Goal: Task Accomplishment & Management: Use online tool/utility

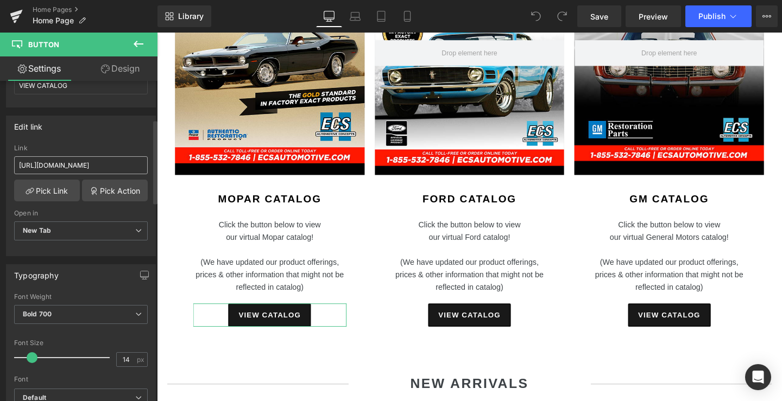
scroll to position [84, 0]
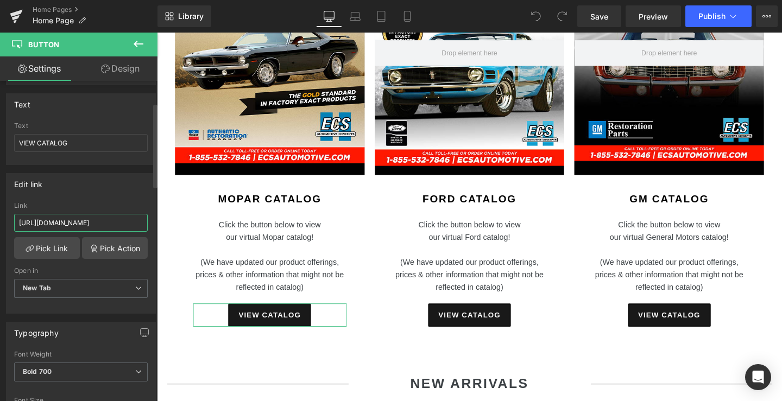
click at [92, 227] on input "[URL][DOMAIN_NAME]" at bounding box center [81, 223] width 134 height 18
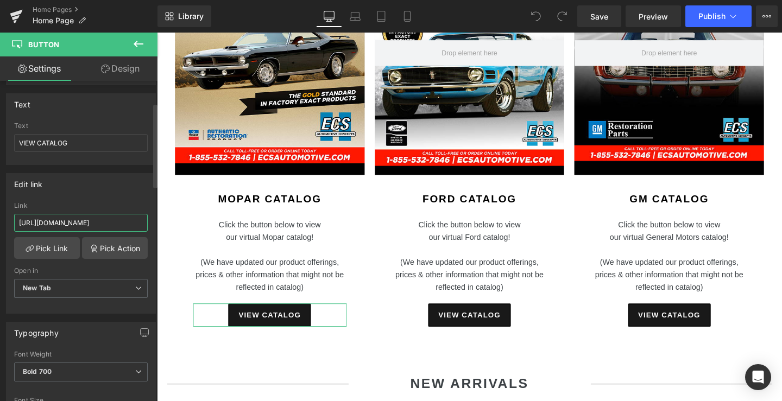
type input "[URL][DOMAIN_NAME]"
click at [142, 197] on div "Edit link [URL][DOMAIN_NAME] Link [URL][DOMAIN_NAME] Pick Link Pick Action Curr…" at bounding box center [81, 243] width 150 height 141
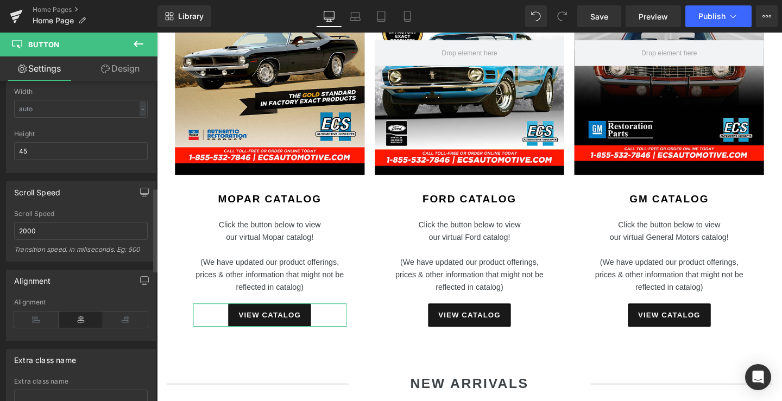
scroll to position [906, 0]
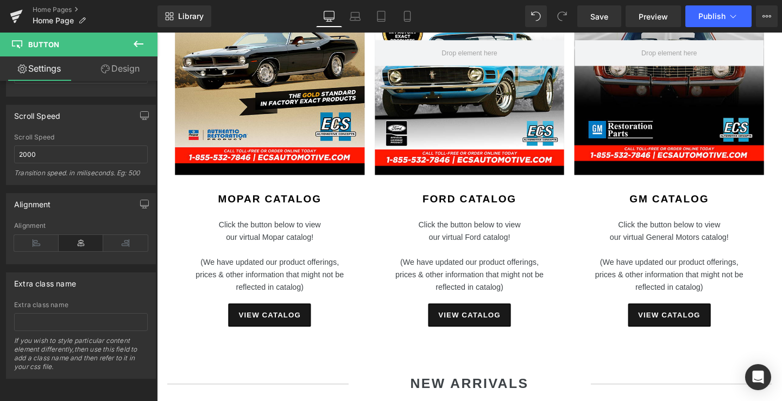
click at [137, 41] on icon at bounding box center [138, 43] width 13 height 13
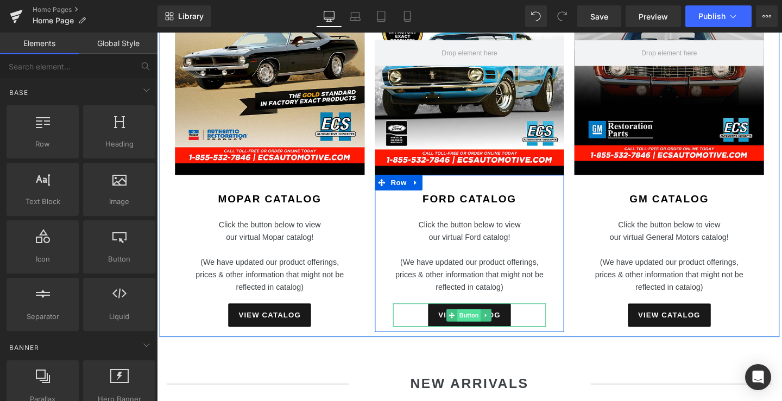
click at [490, 327] on span "Button" at bounding box center [484, 330] width 25 height 13
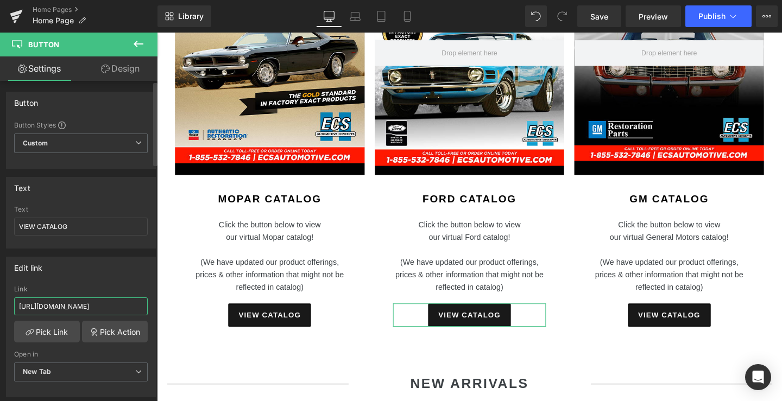
click at [110, 306] on input "[URL][DOMAIN_NAME]" at bounding box center [81, 307] width 134 height 18
paste input "s://[DOMAIN_NAME][URL]"
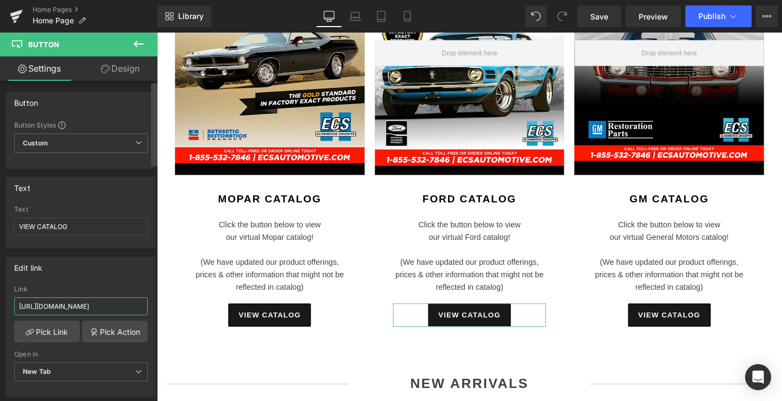
type input "[URL][DOMAIN_NAME]"
click at [153, 205] on div at bounding box center [154, 243] width 7 height 321
click at [138, 41] on icon at bounding box center [138, 43] width 13 height 13
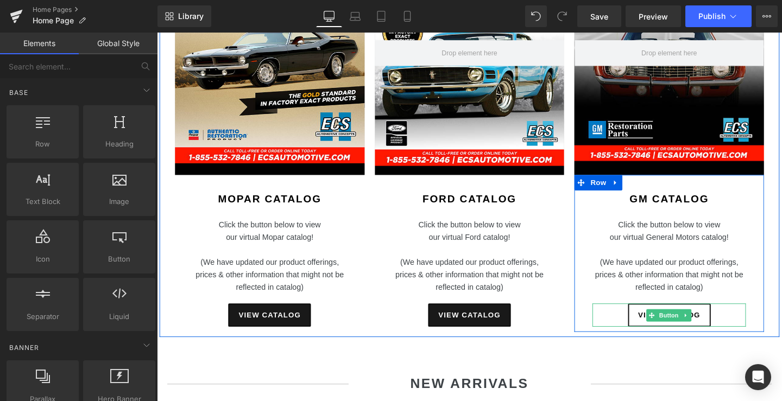
click at [666, 324] on span "VIEW CATALOG" at bounding box center [695, 329] width 65 height 11
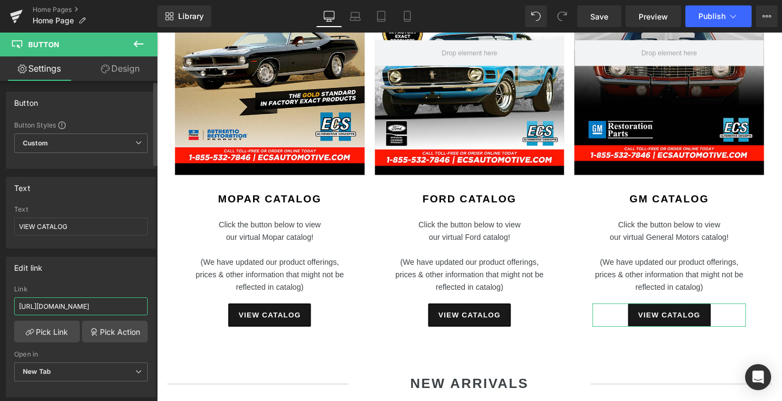
click at [115, 307] on input "[URL][DOMAIN_NAME]" at bounding box center [81, 307] width 134 height 18
type input "[URL][DOMAIN_NAME]"
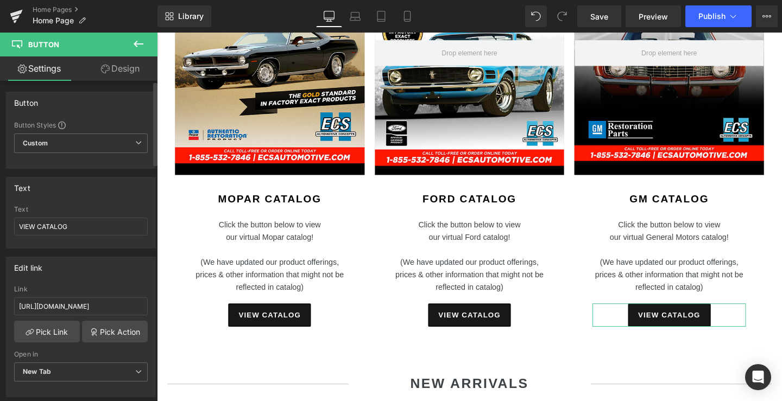
click at [136, 98] on div "Button" at bounding box center [81, 102] width 149 height 21
click at [142, 40] on icon at bounding box center [138, 43] width 13 height 13
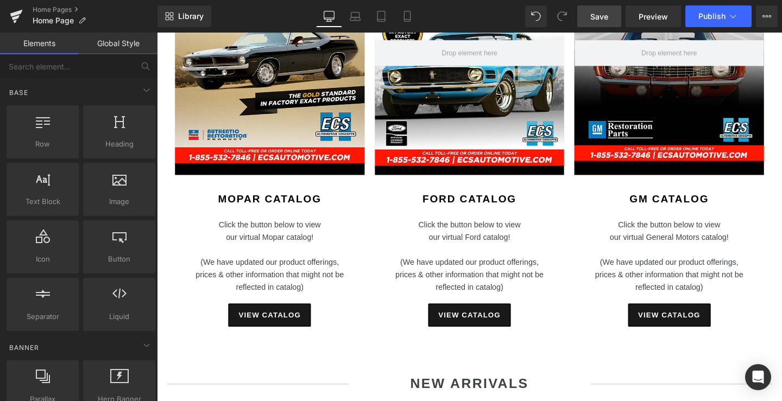
click at [612, 13] on link "Save" at bounding box center [599, 16] width 44 height 22
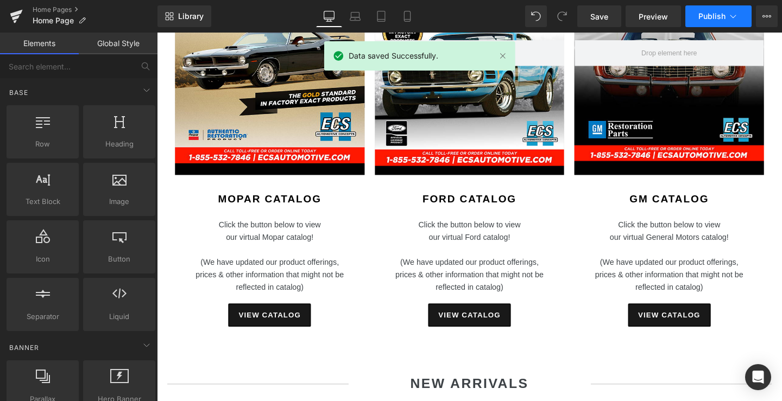
click at [701, 12] on span "Publish" at bounding box center [711, 16] width 27 height 9
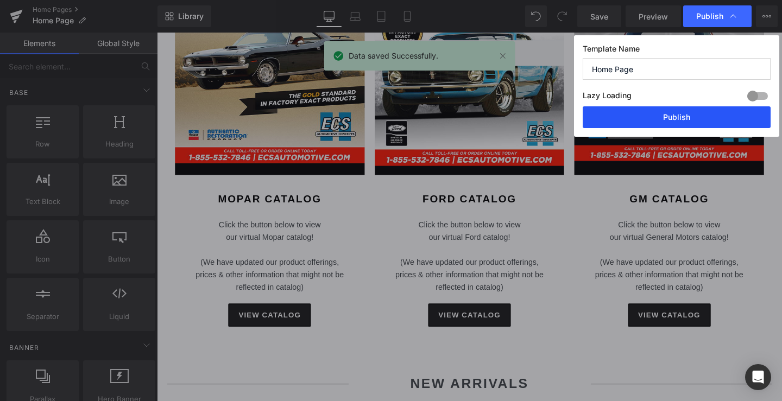
click at [669, 118] on button "Publish" at bounding box center [677, 117] width 188 height 22
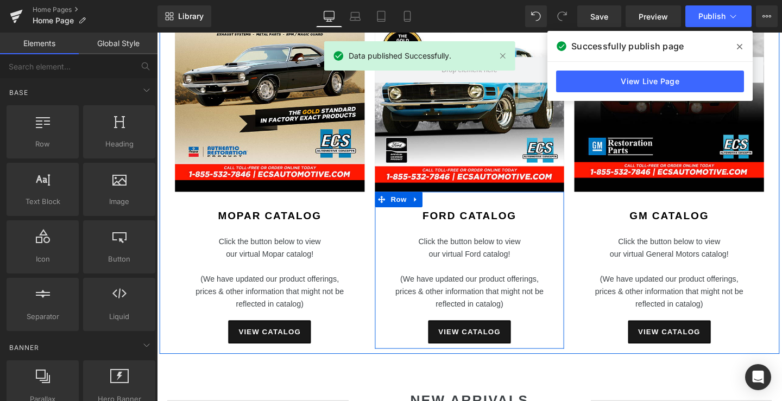
scroll to position [1253, 0]
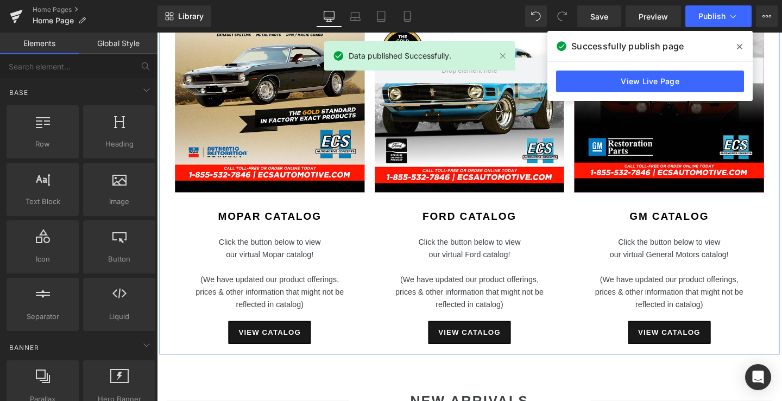
click at [701, 167] on div at bounding box center [695, 73] width 199 height 256
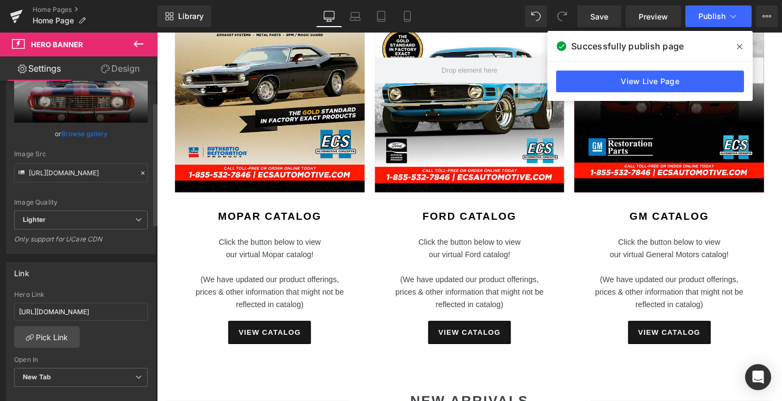
scroll to position [74, 0]
click at [77, 312] on input "[URL][DOMAIN_NAME]" at bounding box center [81, 311] width 134 height 18
paste input "s://[DOMAIN_NAME][URL]"
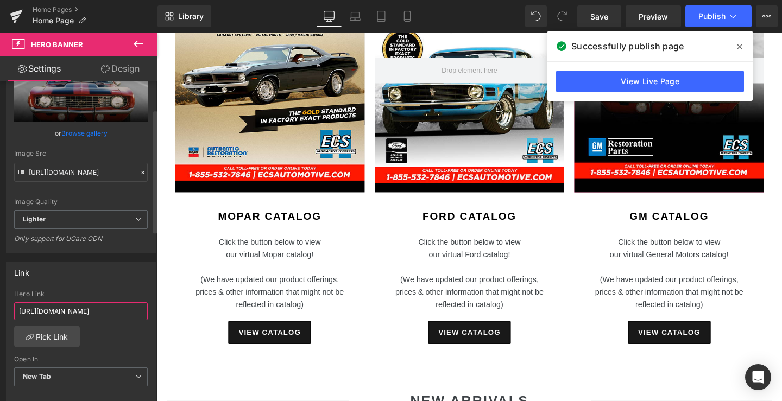
scroll to position [0, 245]
type input "[URL][DOMAIN_NAME]"
click at [112, 280] on div "Link" at bounding box center [81, 272] width 149 height 21
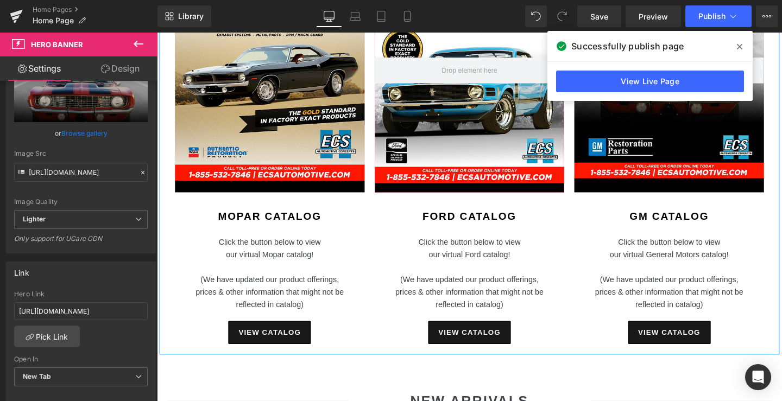
click at [448, 133] on div at bounding box center [485, 73] width 199 height 256
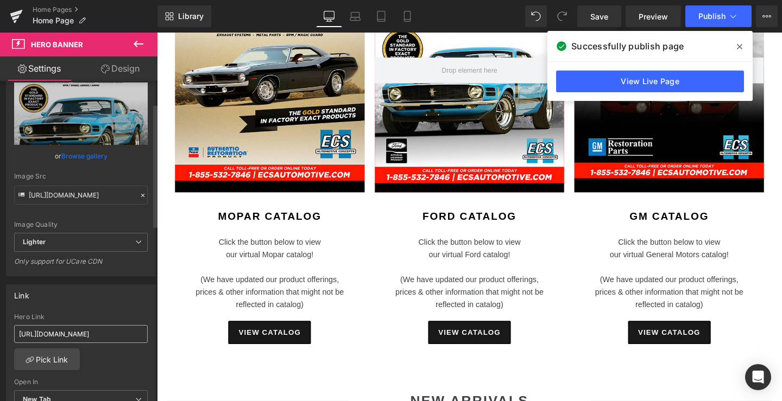
scroll to position [59, 0]
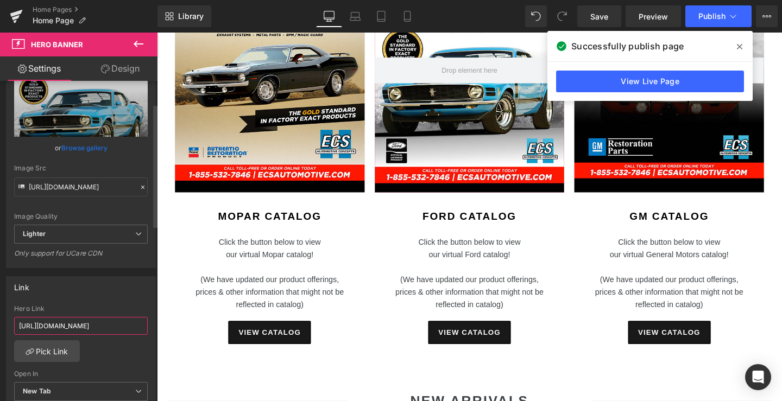
click at [75, 330] on input "[URL][DOMAIN_NAME]" at bounding box center [81, 326] width 134 height 18
paste input "s://[DOMAIN_NAME][URL]"
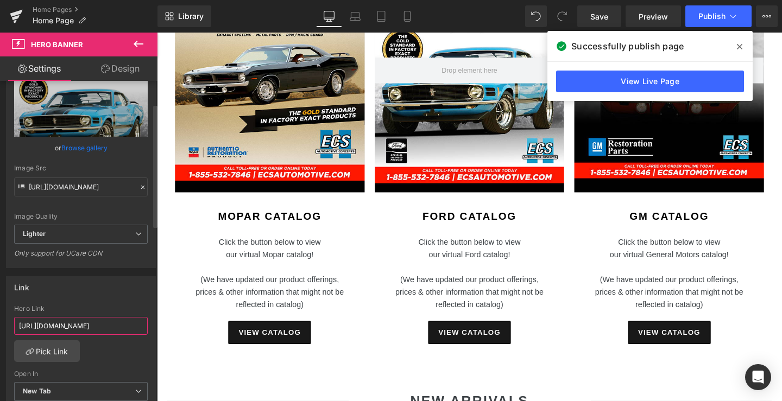
type input "[URL][DOMAIN_NAME]"
click at [135, 163] on div "Image Quality Lighter Lightest Lighter Lighter Lightest Only support for UCare …" at bounding box center [81, 142] width 134 height 163
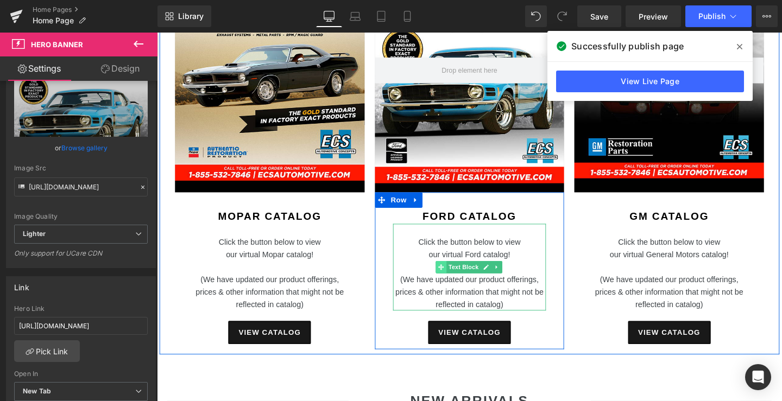
click at [456, 281] on span at bounding box center [455, 279] width 11 height 13
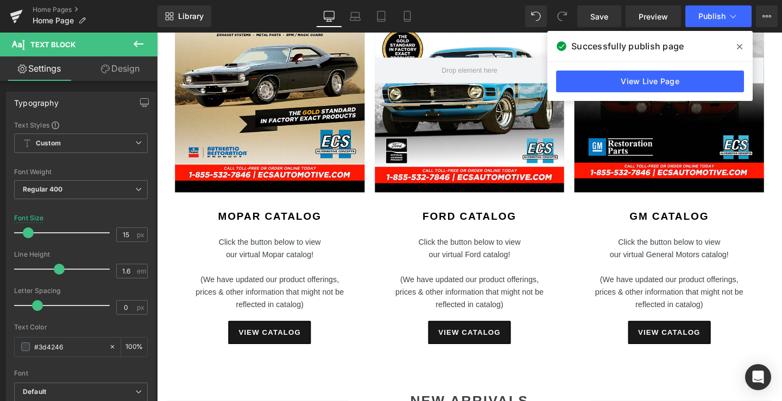
click at [318, 116] on div at bounding box center [275, 73] width 199 height 256
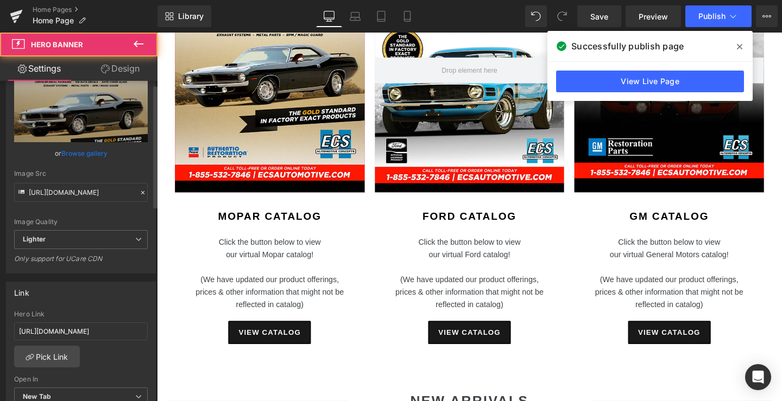
scroll to position [59, 0]
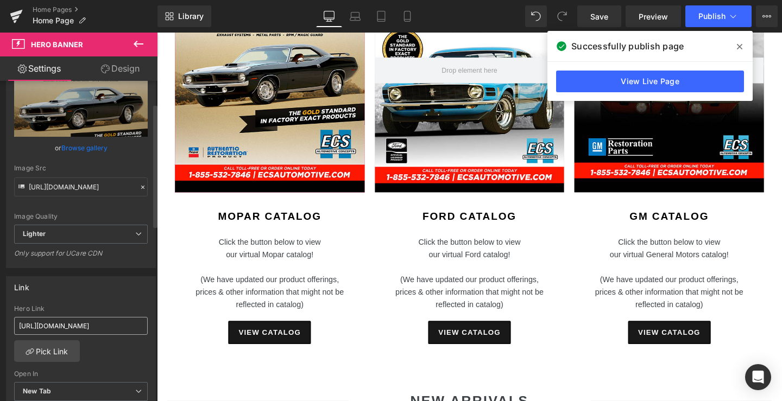
click at [72, 324] on input "[URL][DOMAIN_NAME]" at bounding box center [81, 326] width 134 height 18
type input "[URL][DOMAIN_NAME]"
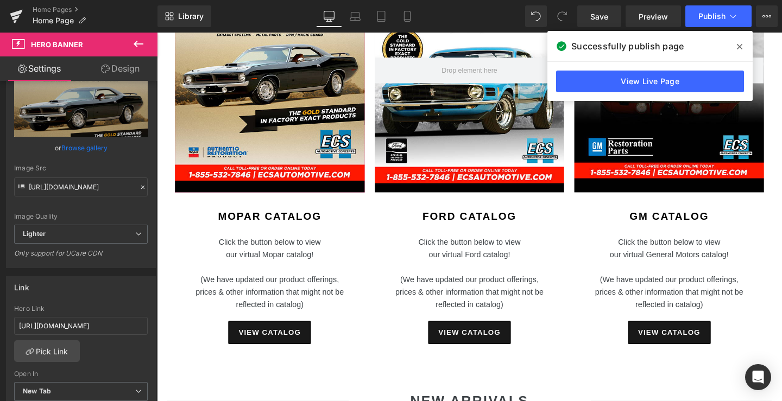
scroll to position [0, 0]
click at [154, 73] on link "Design" at bounding box center [120, 68] width 79 height 24
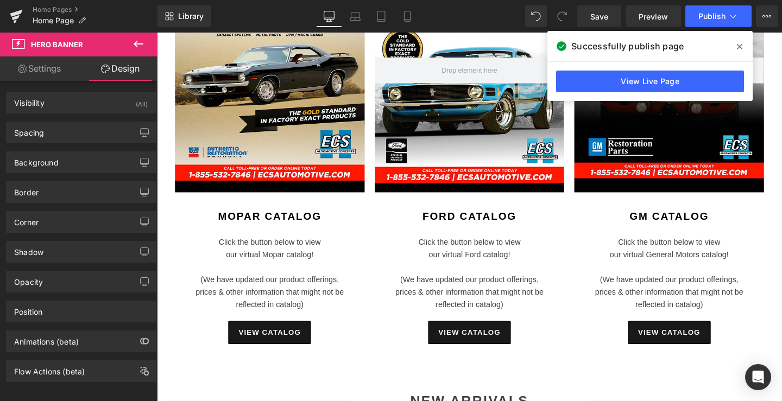
click at [142, 47] on icon at bounding box center [138, 43] width 13 height 13
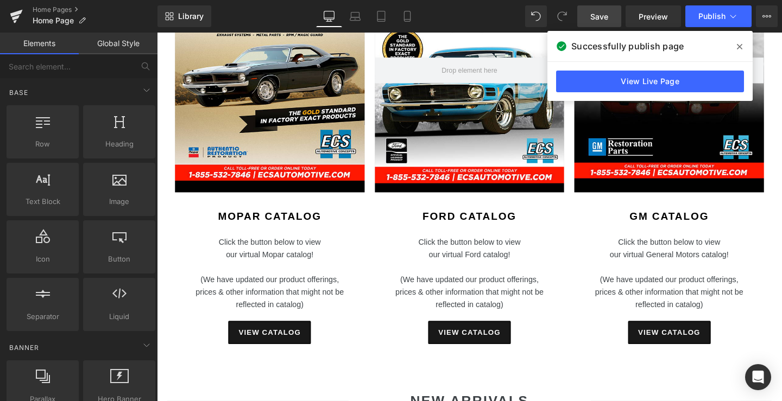
click at [607, 15] on span "Save" at bounding box center [599, 16] width 18 height 11
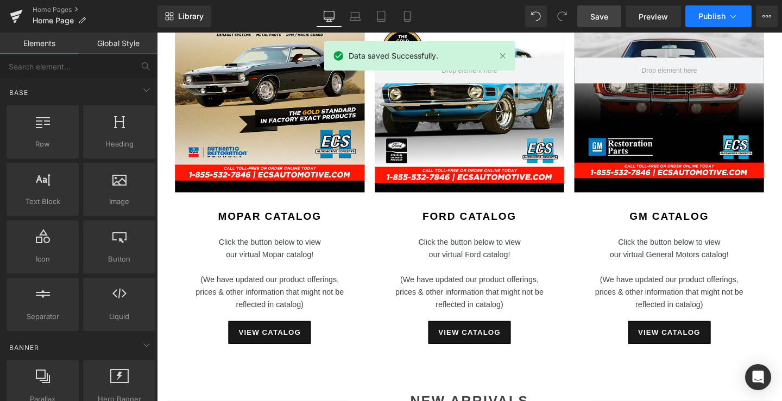
click at [703, 18] on span "Publish" at bounding box center [711, 16] width 27 height 9
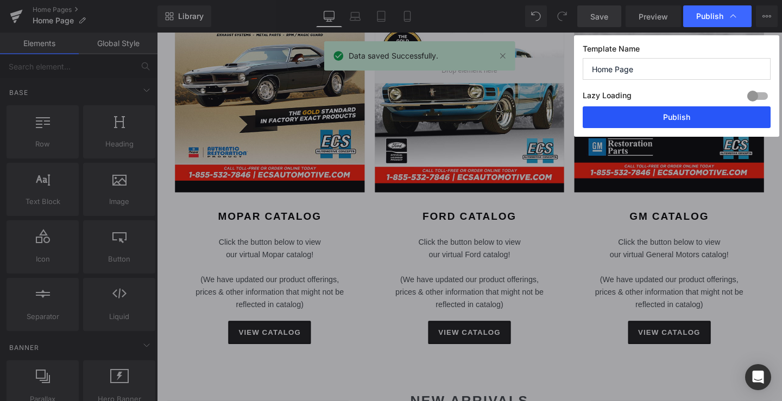
click at [658, 111] on button "Publish" at bounding box center [677, 117] width 188 height 22
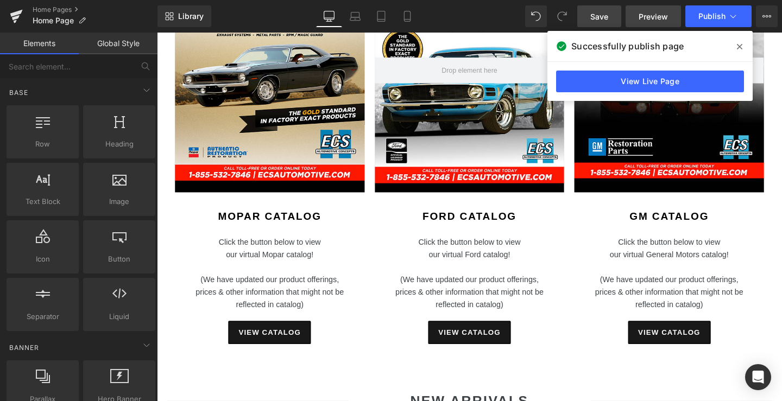
click at [665, 14] on span "Preview" at bounding box center [653, 16] width 29 height 11
